Goal: Information Seeking & Learning: Learn about a topic

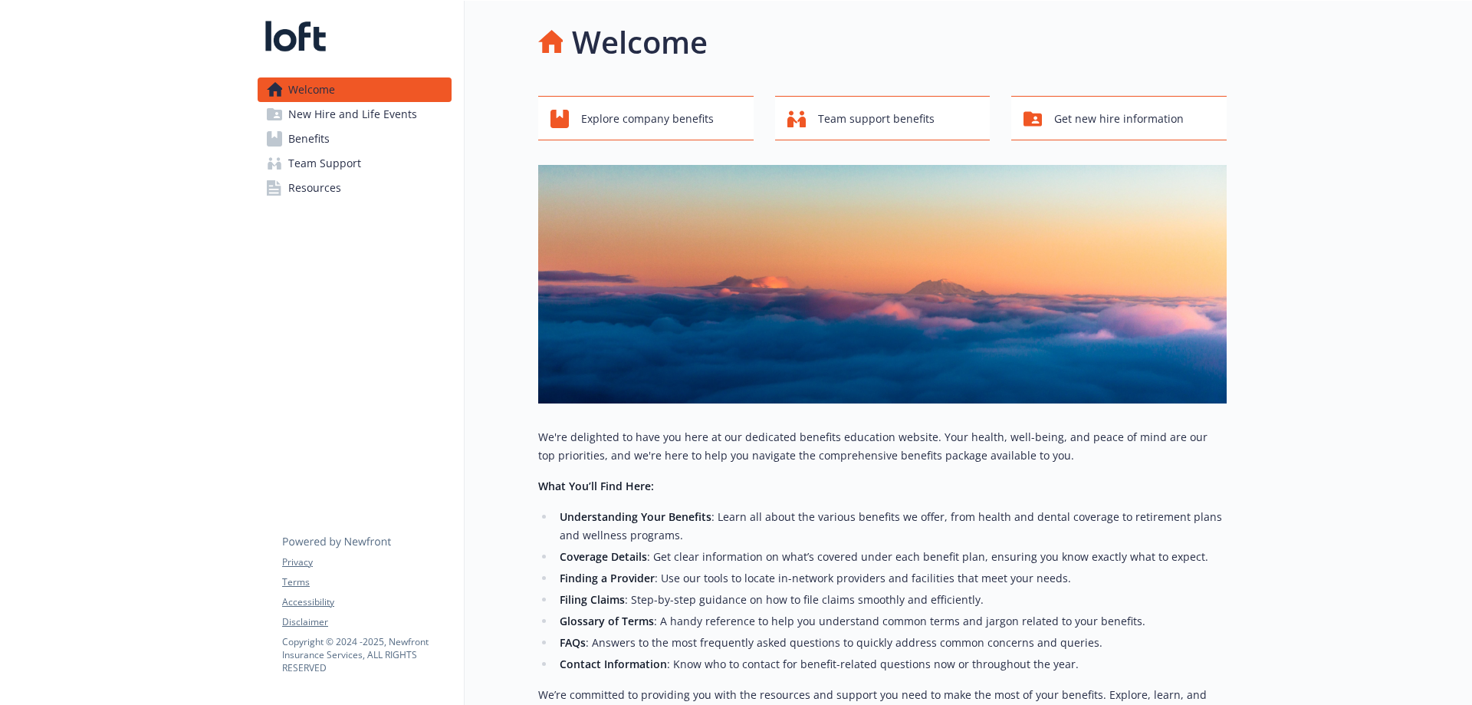
click at [336, 144] on link "Benefits" at bounding box center [355, 139] width 194 height 25
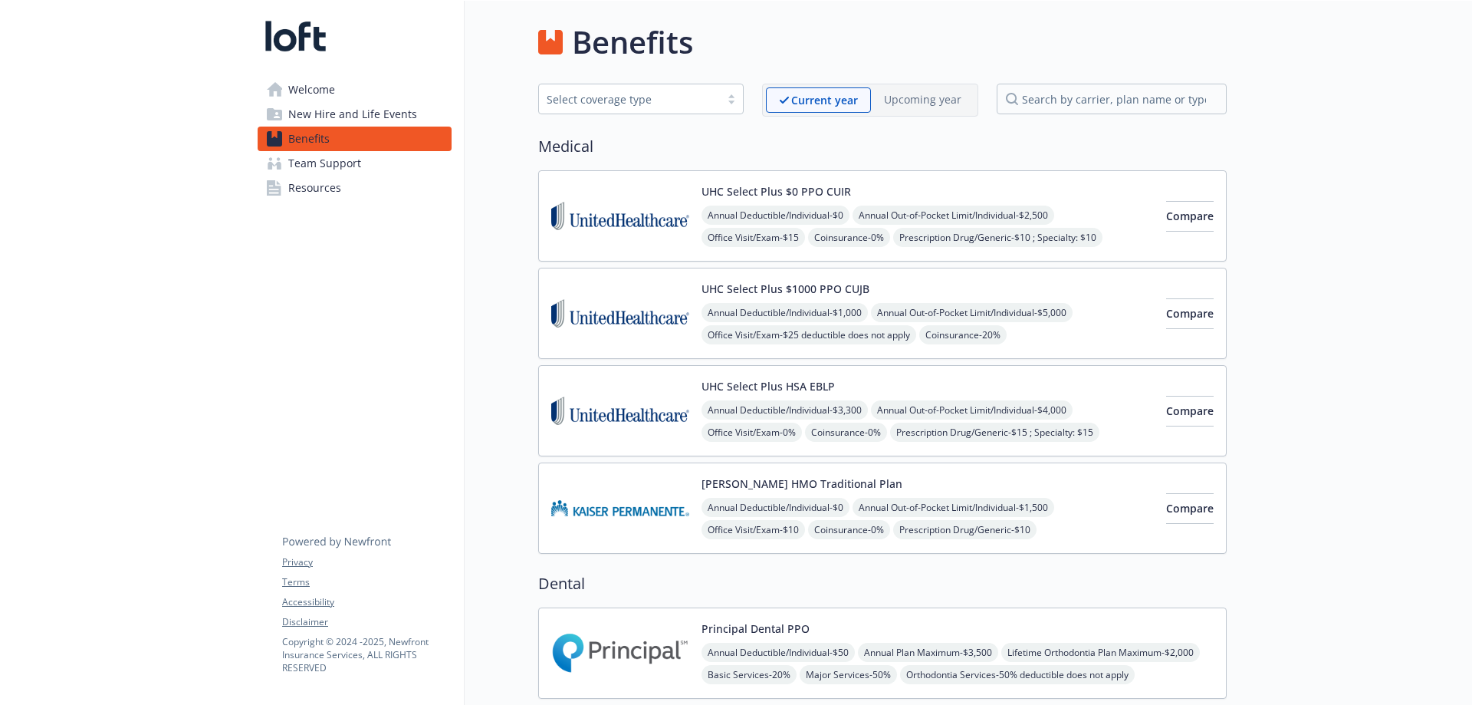
click at [343, 196] on link "Resources" at bounding box center [355, 188] width 194 height 25
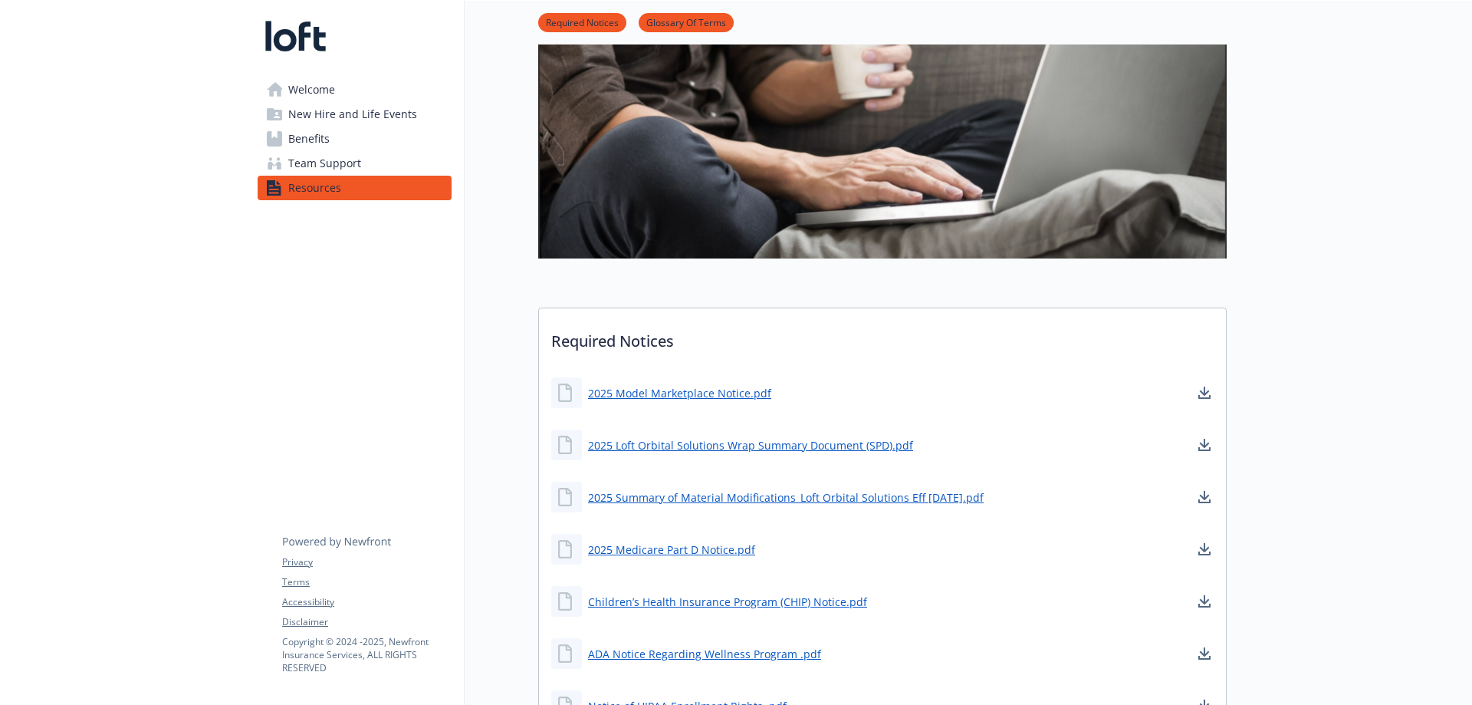
scroll to position [307, 0]
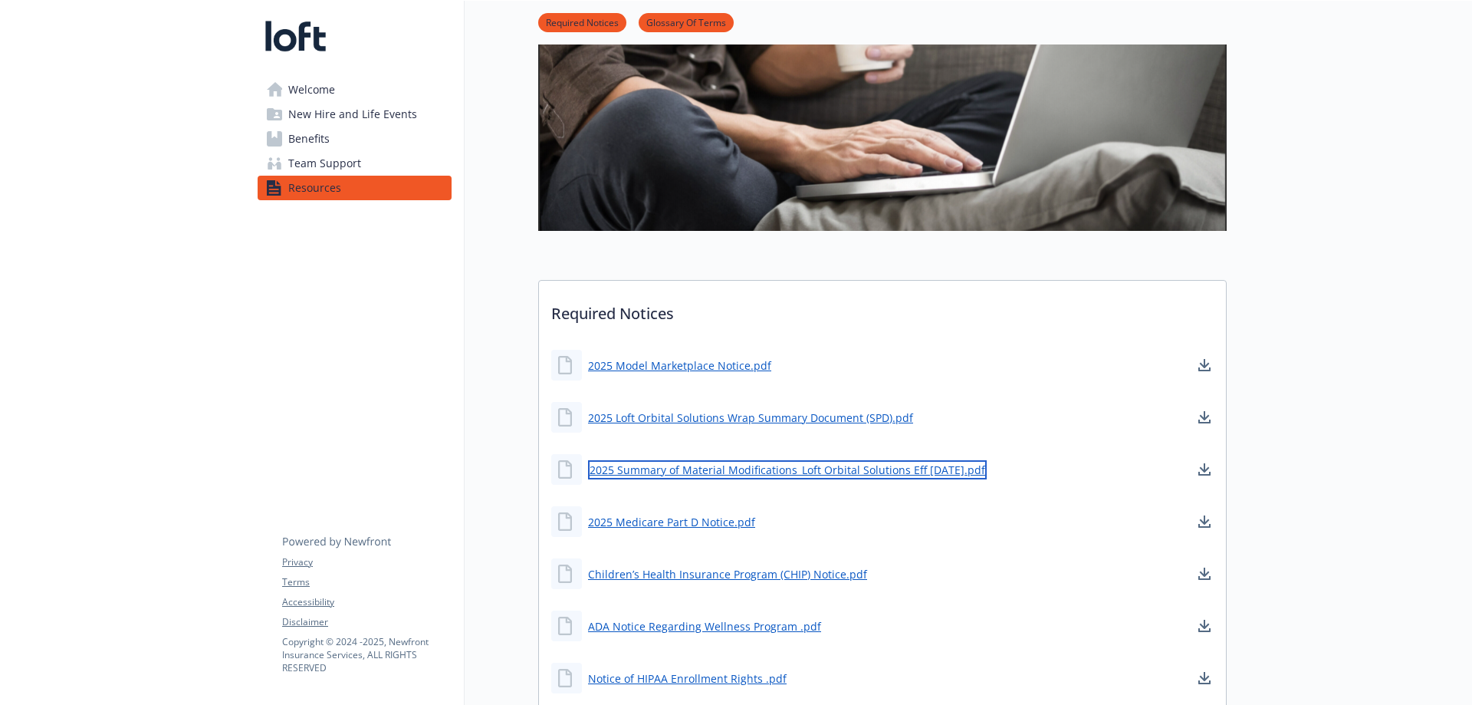
click at [819, 471] on link "2025 Summary of Material Modifications_Loft Orbital Solutions Eff [DATE].pdf" at bounding box center [787, 469] width 399 height 19
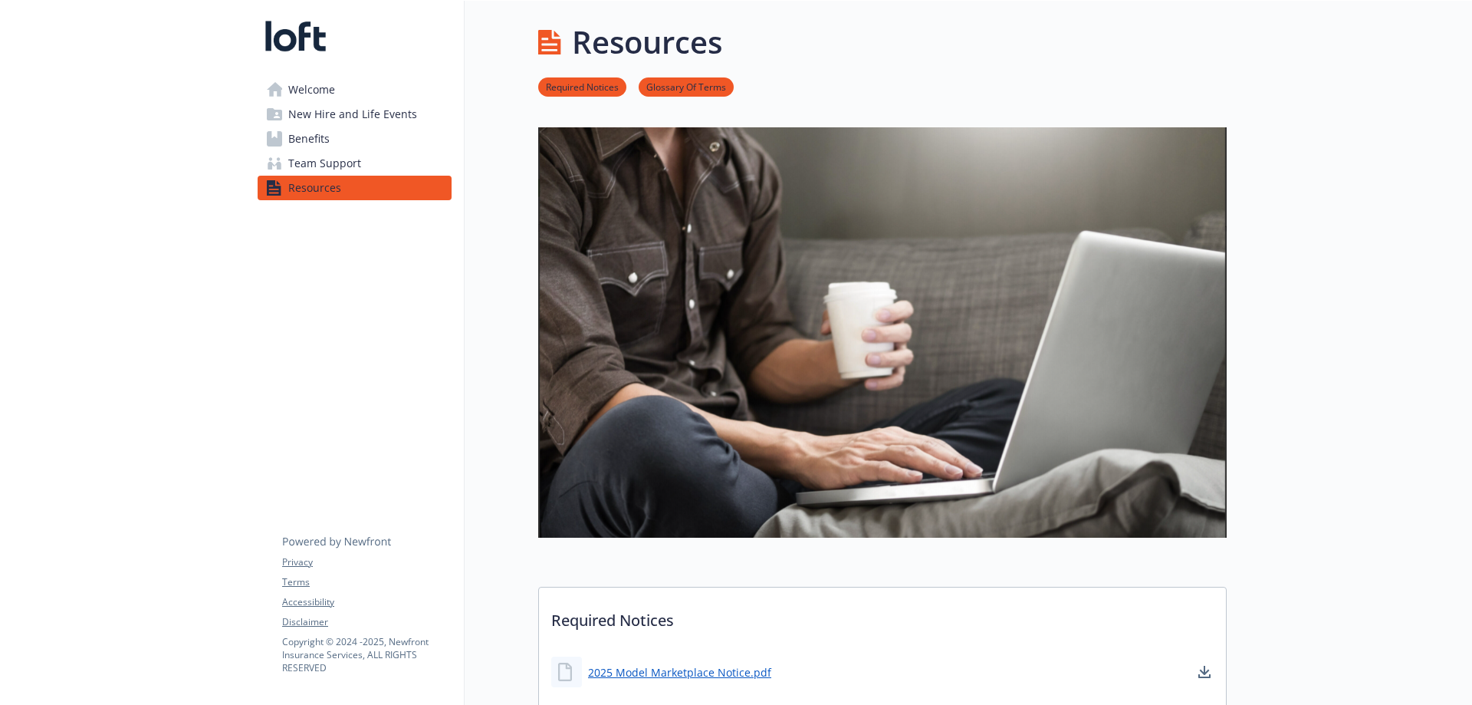
click at [320, 92] on span "Welcome" at bounding box center [311, 89] width 47 height 25
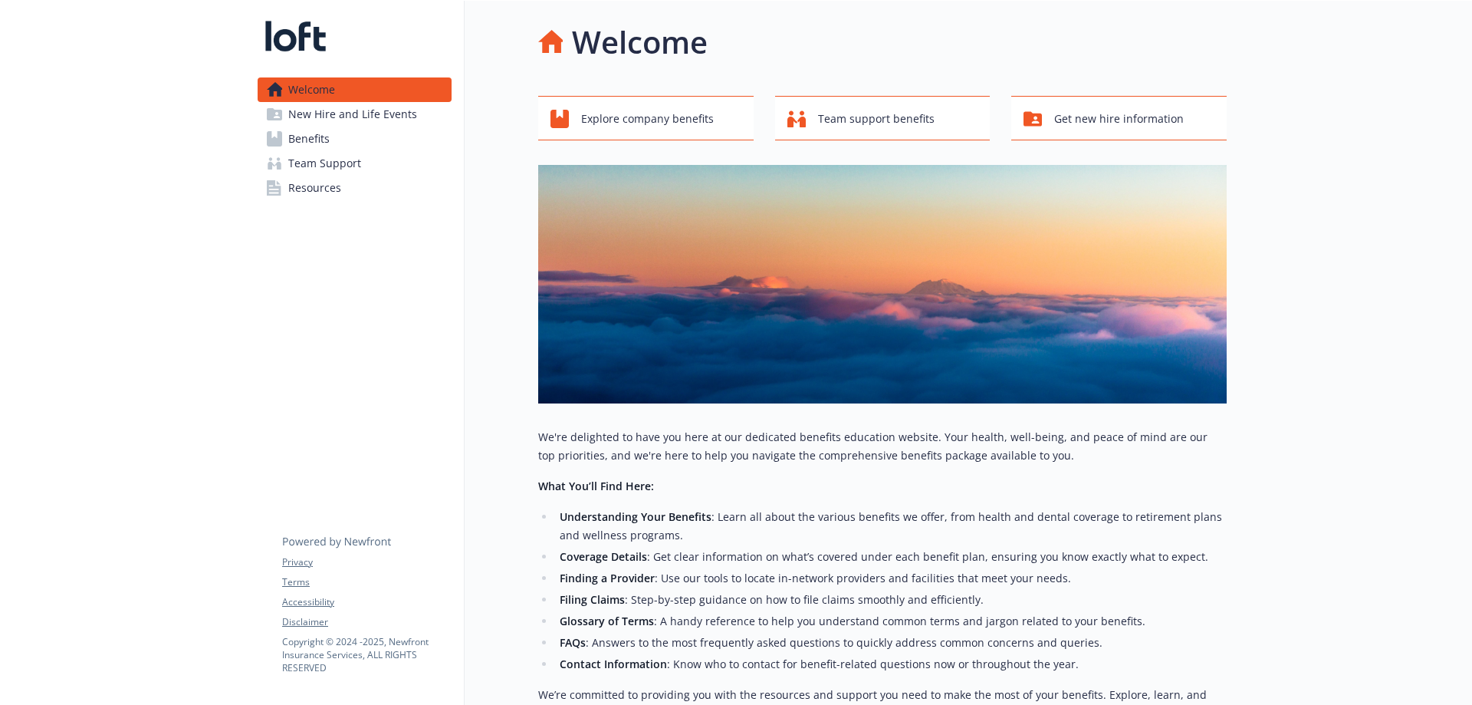
click at [348, 120] on span "New Hire and Life Events" at bounding box center [352, 114] width 129 height 25
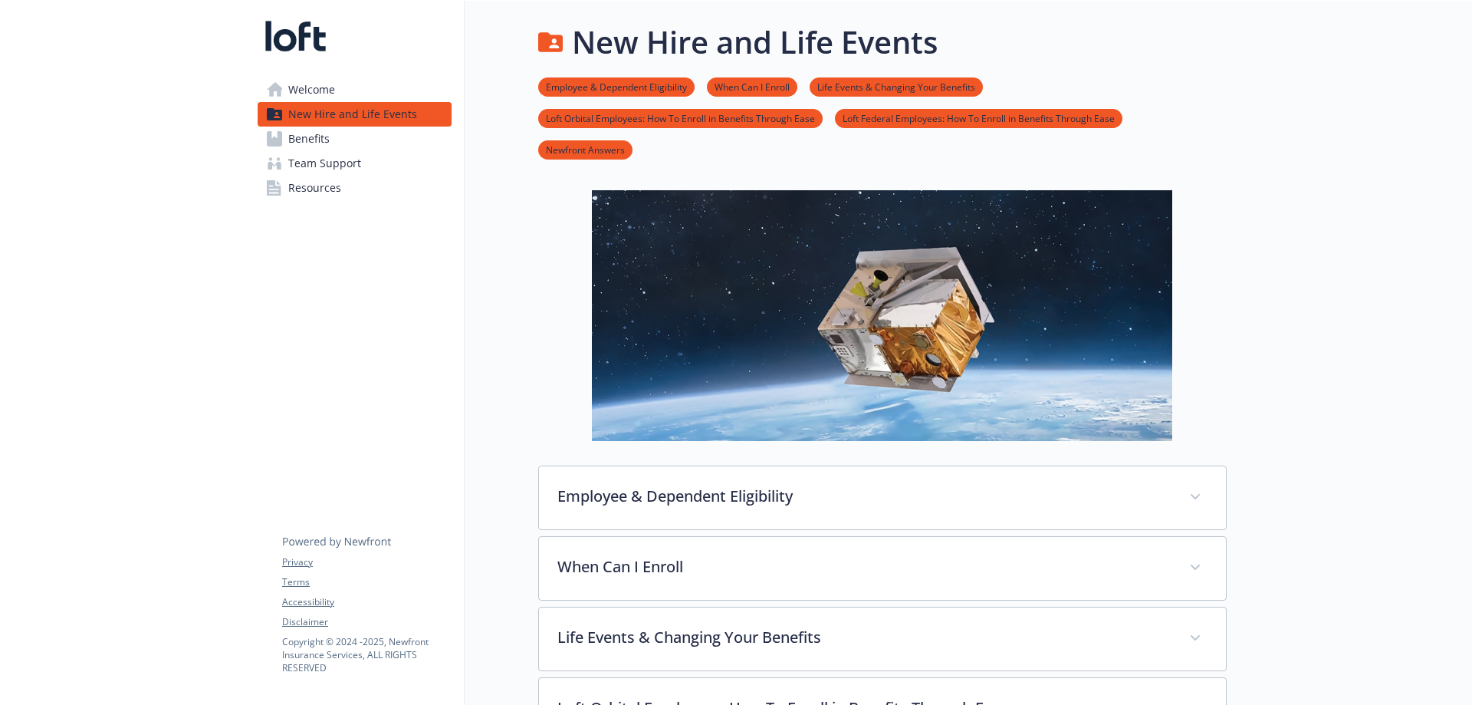
click at [312, 132] on span "Benefits" at bounding box center [308, 139] width 41 height 25
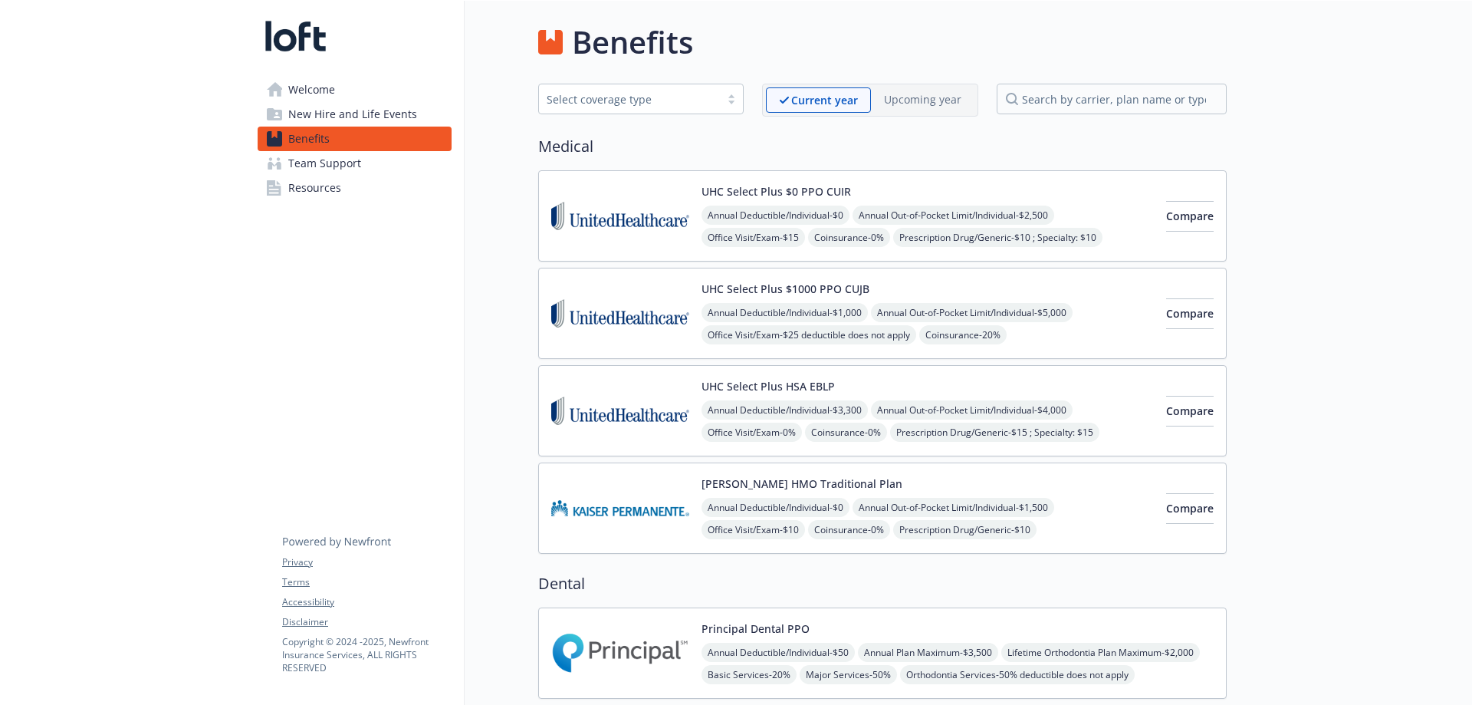
click at [324, 169] on span "Team Support" at bounding box center [324, 163] width 73 height 25
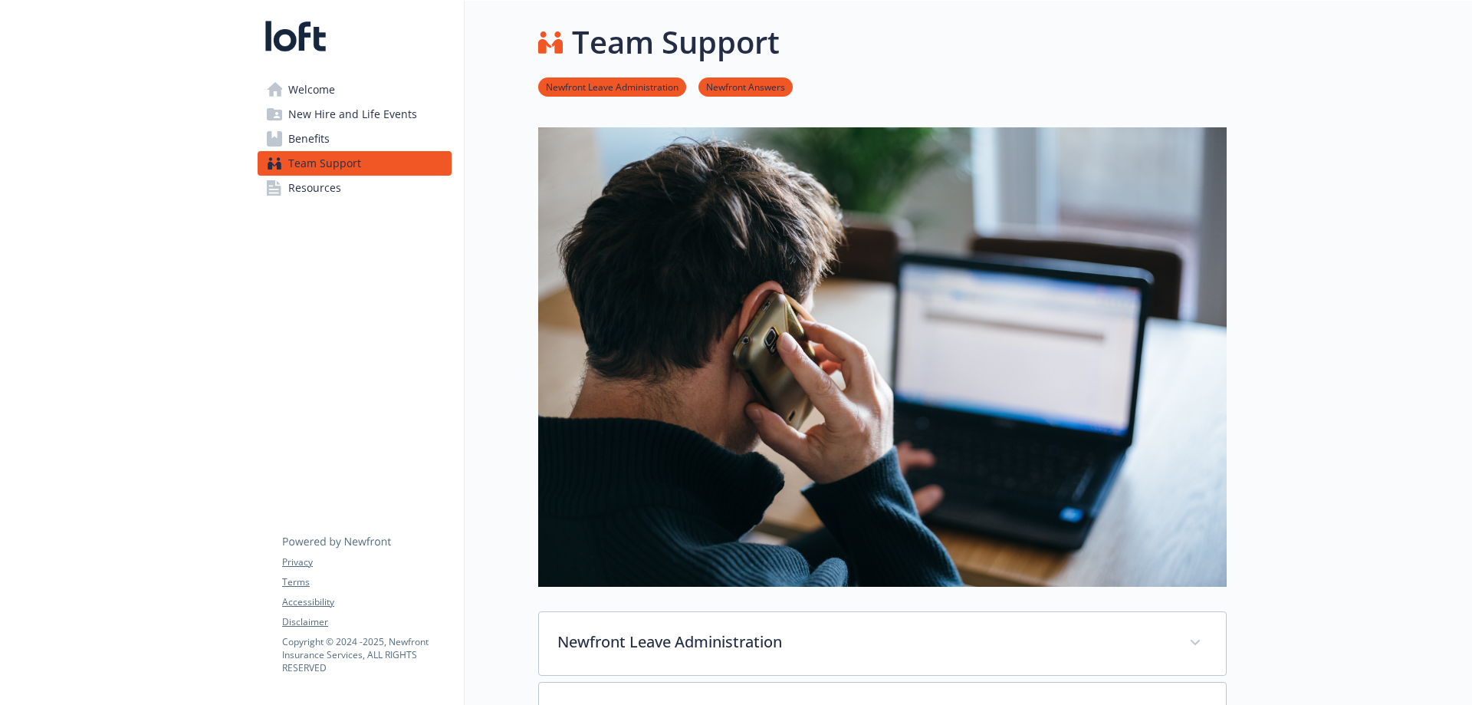
click at [323, 183] on span "Resources" at bounding box center [314, 188] width 53 height 25
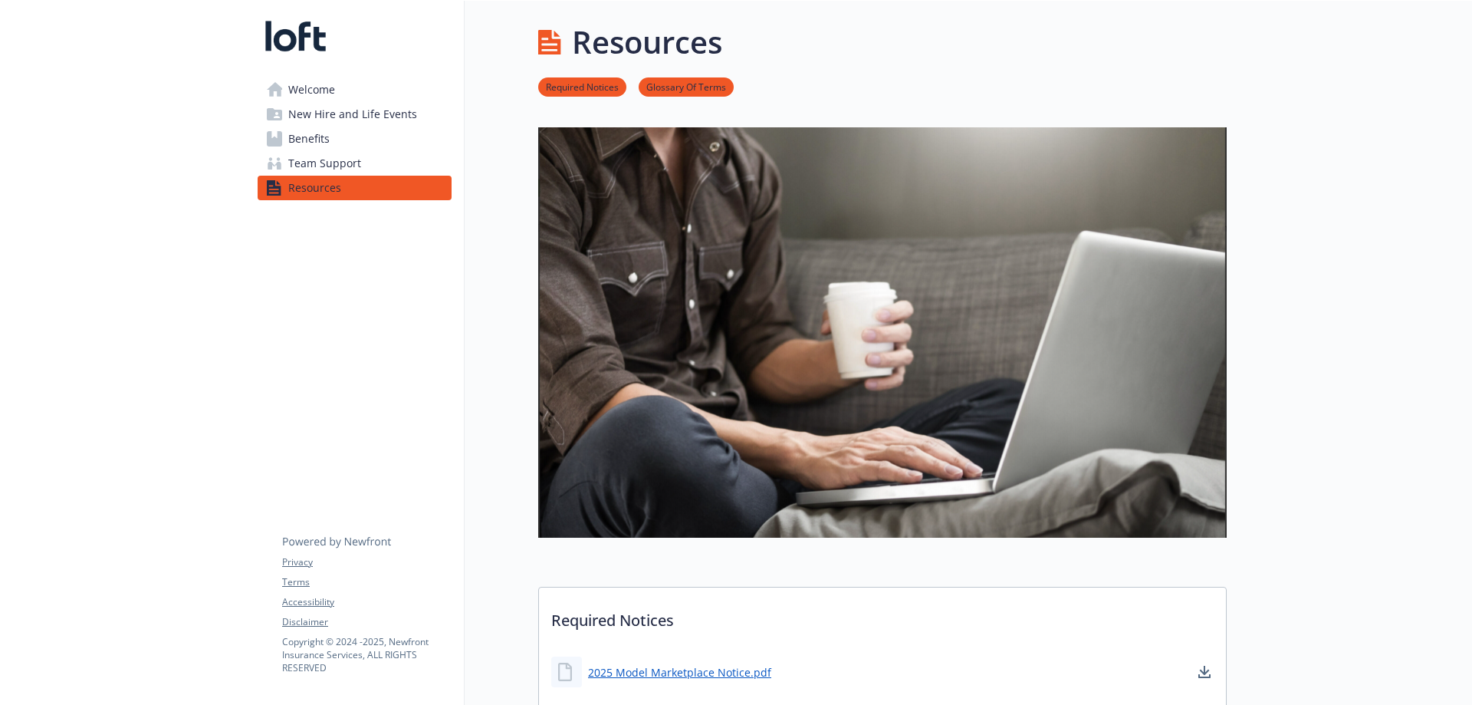
click at [322, 165] on span "Team Support" at bounding box center [324, 163] width 73 height 25
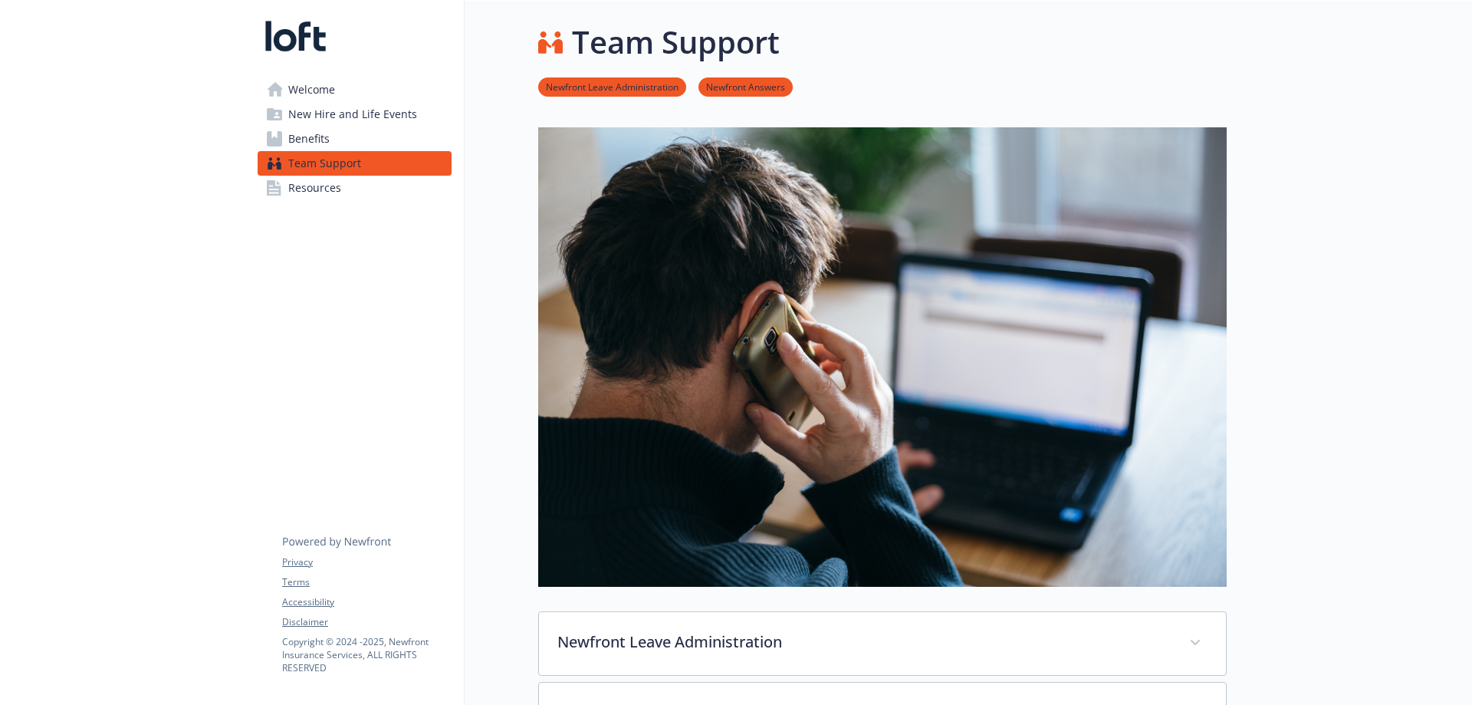
click at [318, 139] on span "Benefits" at bounding box center [308, 139] width 41 height 25
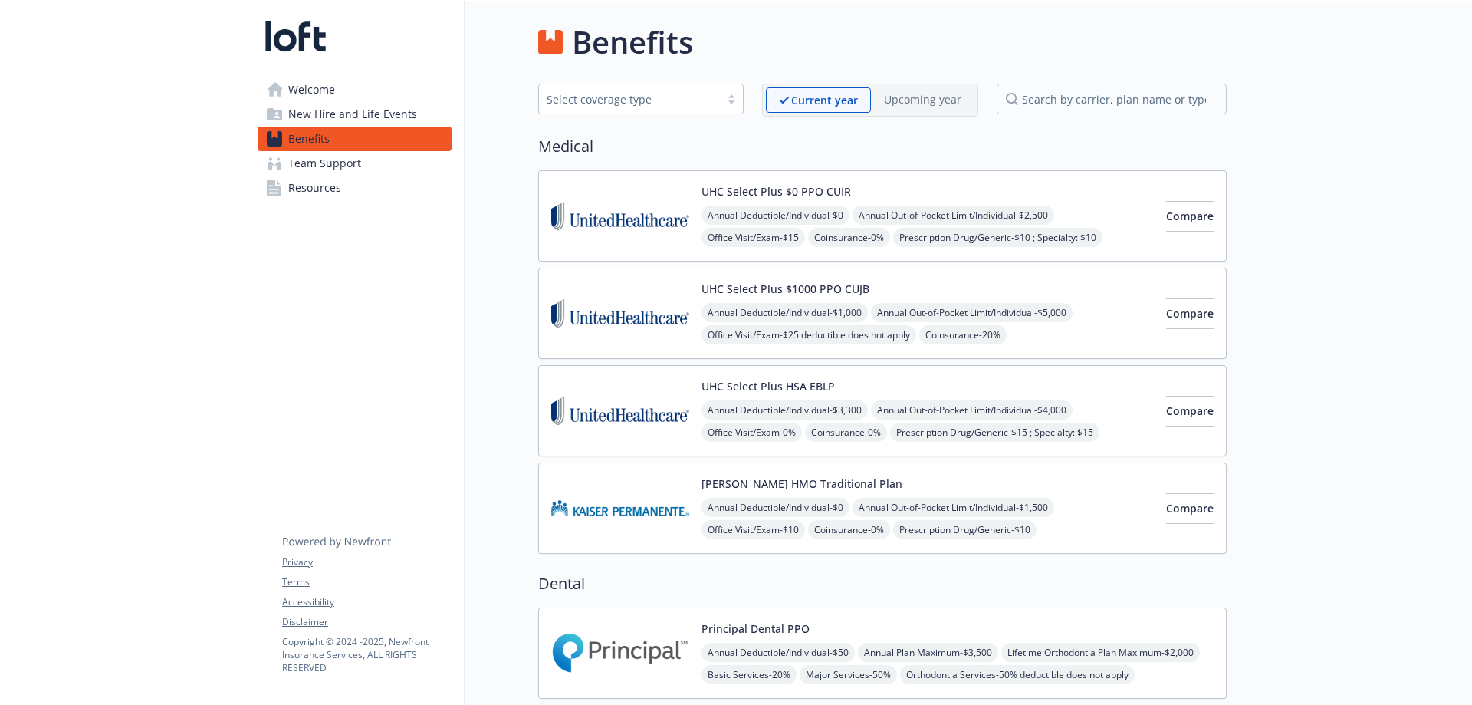
click at [319, 111] on span "New Hire and Life Events" at bounding box center [352, 114] width 129 height 25
